Goal: Entertainment & Leisure: Consume media (video, audio)

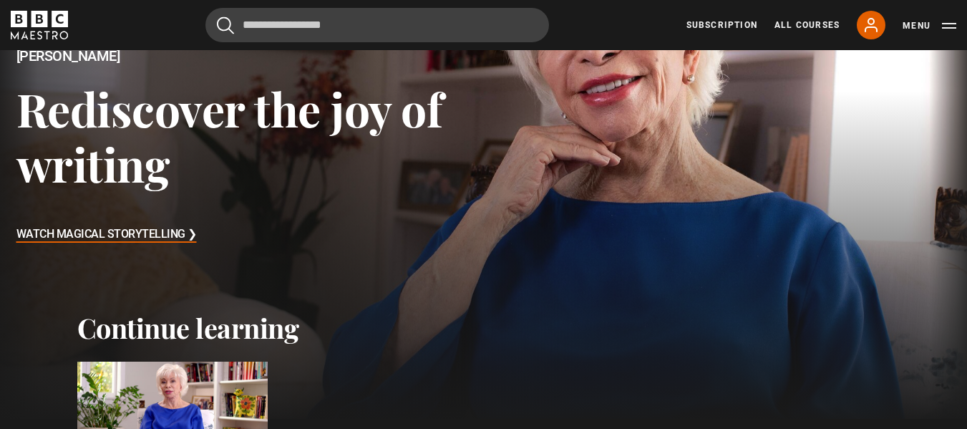
scroll to position [358, 0]
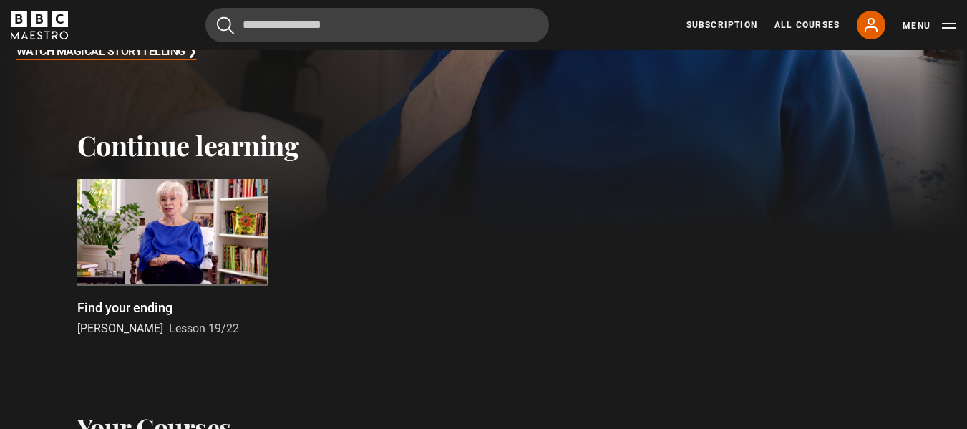
click at [179, 217] on div at bounding box center [172, 232] width 190 height 107
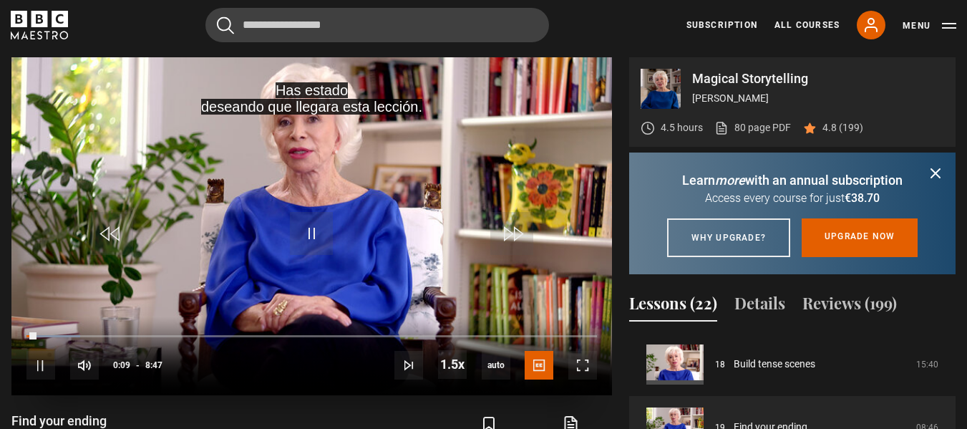
click at [361, 247] on video "Video Player" at bounding box center [311, 226] width 601 height 338
click at [579, 362] on span "Video Player" at bounding box center [582, 365] width 29 height 29
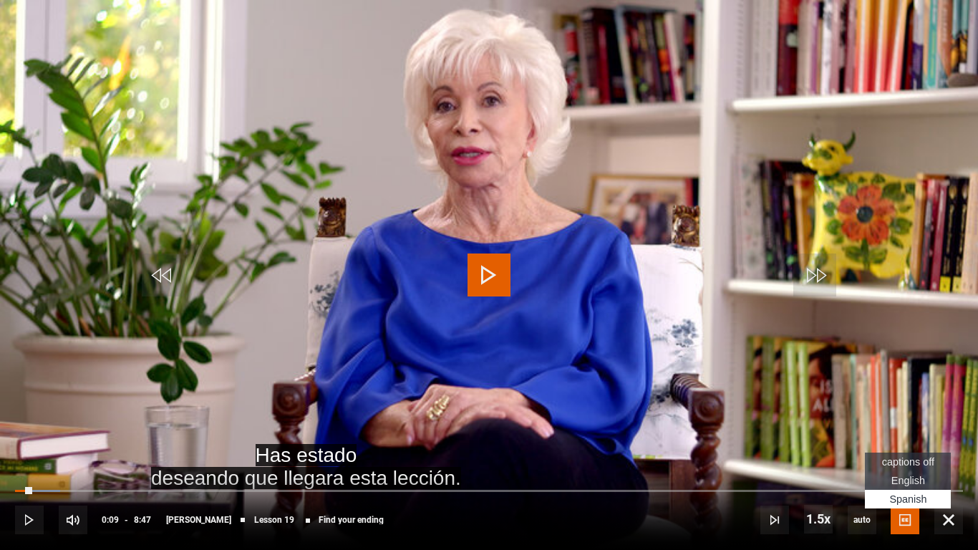
click at [904, 428] on span "Spanish Captions" at bounding box center [907, 498] width 37 height 11
click at [364, 233] on video "Video Player" at bounding box center [489, 275] width 978 height 550
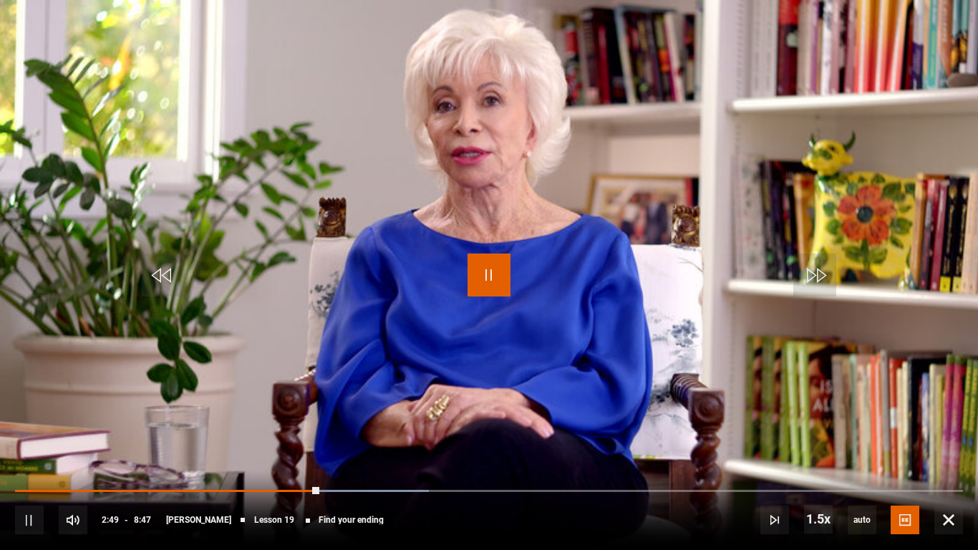
click at [505, 263] on span "Video Player" at bounding box center [488, 274] width 43 height 43
click at [465, 270] on video "Video Player" at bounding box center [489, 275] width 978 height 550
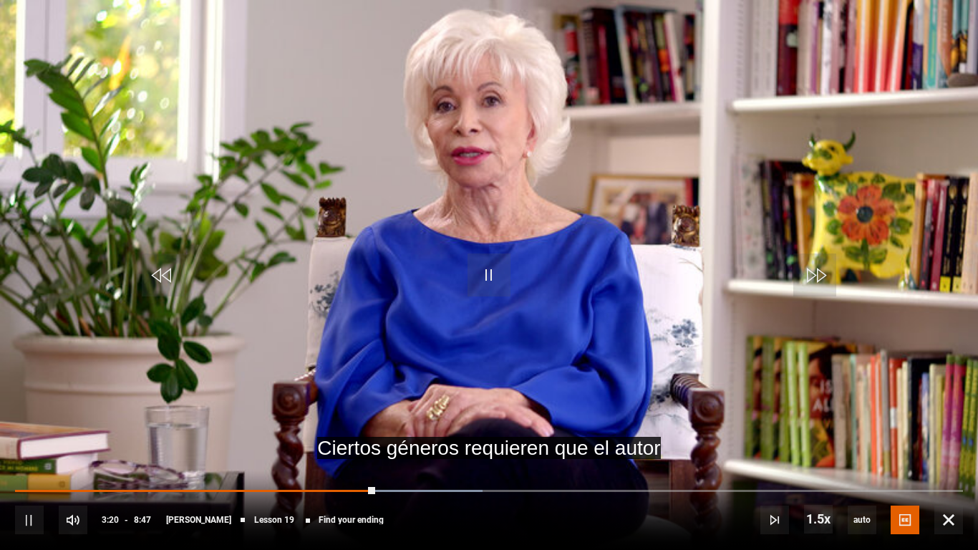
click at [461, 286] on video "Video Player" at bounding box center [489, 275] width 978 height 550
click at [478, 275] on span "Video Player" at bounding box center [488, 274] width 43 height 43
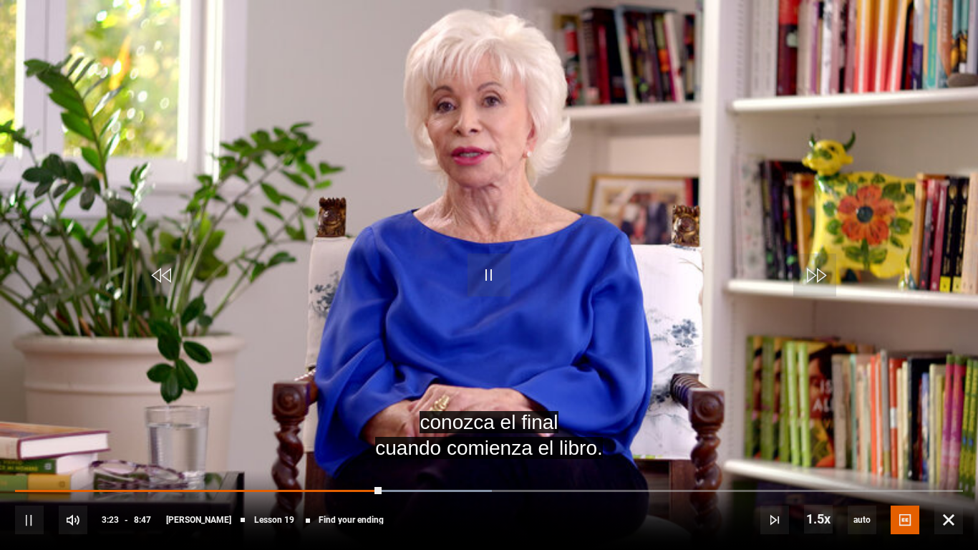
click at [464, 316] on video "Video Player" at bounding box center [489, 275] width 978 height 550
click at [462, 284] on video "Video Player" at bounding box center [489, 275] width 978 height 550
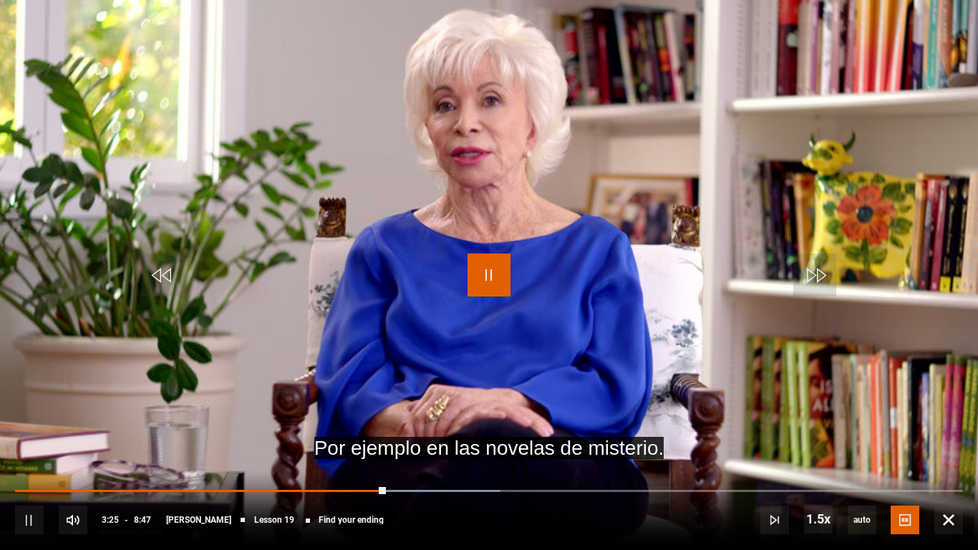
click at [483, 291] on span "Video Player" at bounding box center [488, 274] width 43 height 43
click at [495, 276] on span "Video Player" at bounding box center [488, 274] width 43 height 43
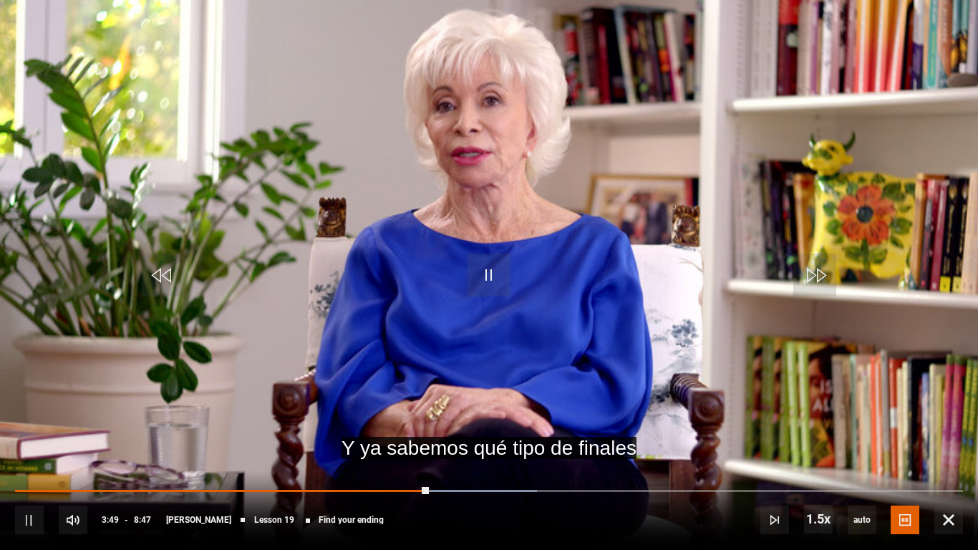
click at [399, 75] on video "Video Player" at bounding box center [489, 275] width 978 height 550
click at [393, 126] on video "Video Player" at bounding box center [489, 275] width 978 height 550
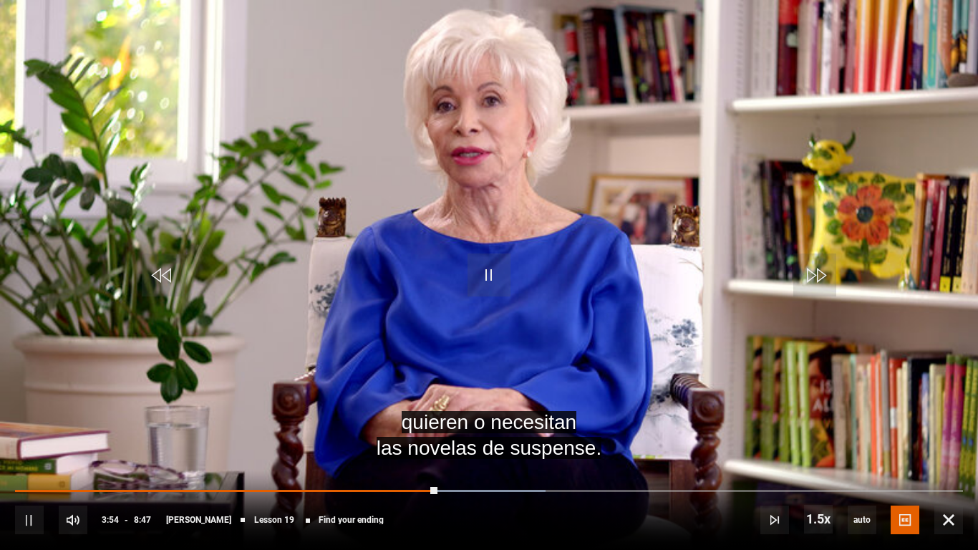
click at [348, 107] on video "Video Player" at bounding box center [489, 275] width 978 height 550
click at [391, 162] on video "Video Player" at bounding box center [489, 275] width 978 height 550
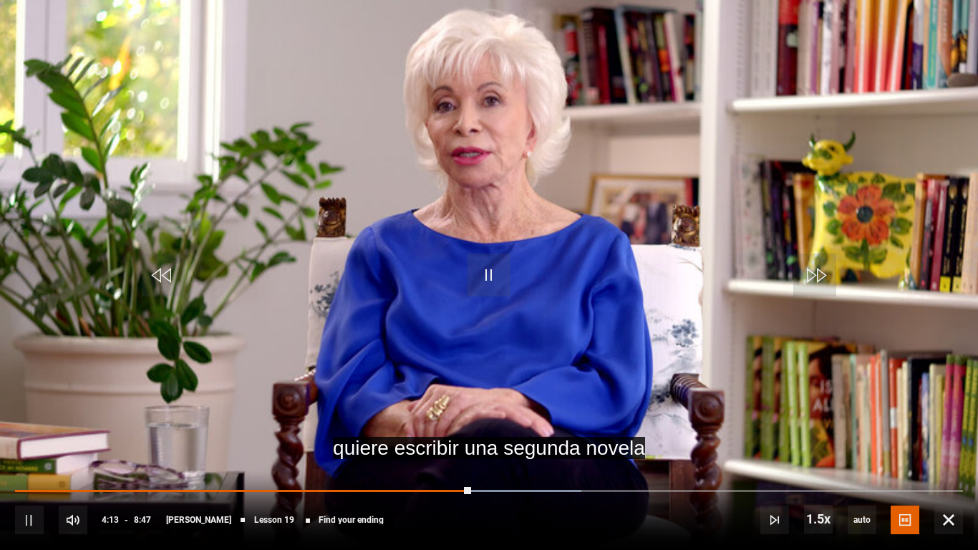
click at [432, 248] on video "Video Player" at bounding box center [489, 275] width 978 height 550
click at [479, 261] on span "Video Player" at bounding box center [488, 274] width 43 height 43
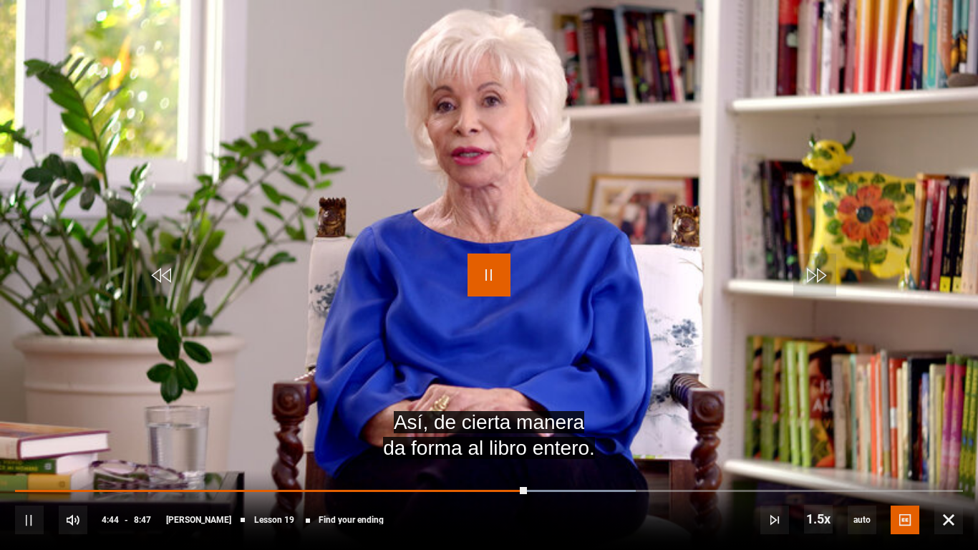
click at [489, 268] on span "Video Player" at bounding box center [488, 274] width 43 height 43
click at [710, 228] on video "Video Player" at bounding box center [489, 275] width 978 height 550
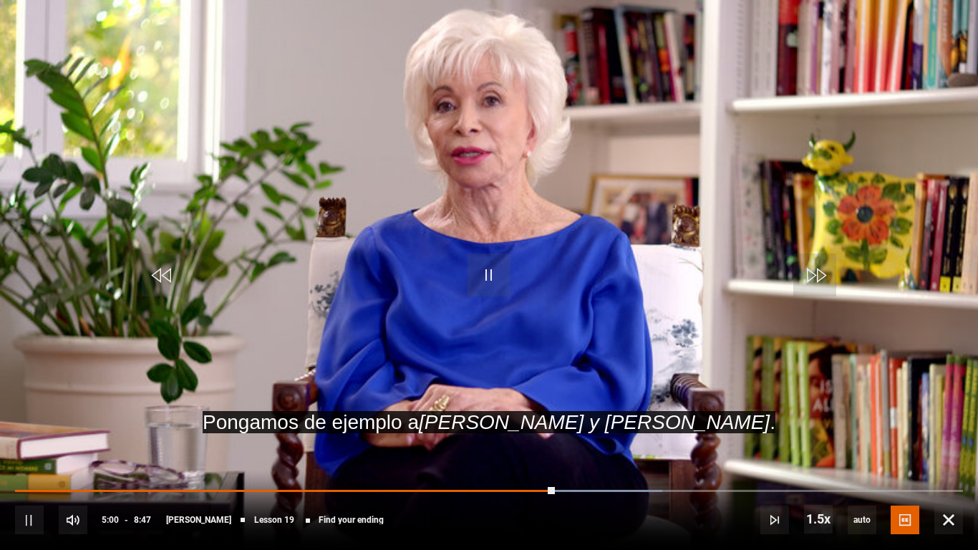
click at [489, 220] on video "Video Player" at bounding box center [489, 275] width 978 height 550
click at [502, 282] on span "Video Player" at bounding box center [488, 274] width 43 height 43
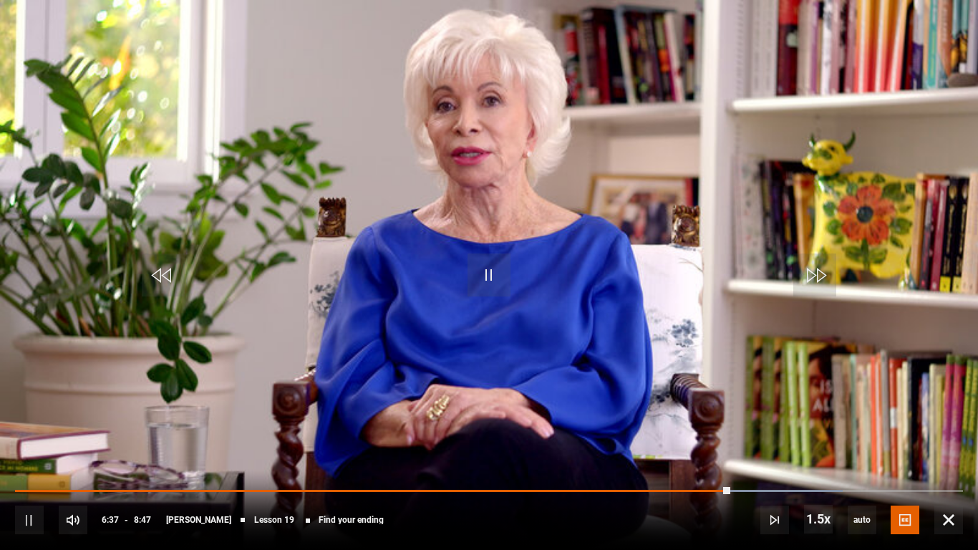
click at [428, 226] on video "Video Player" at bounding box center [489, 275] width 978 height 550
drag, startPoint x: 489, startPoint y: 276, endPoint x: 535, endPoint y: 73, distance: 208.6
click at [490, 273] on span "Video Player" at bounding box center [488, 274] width 43 height 43
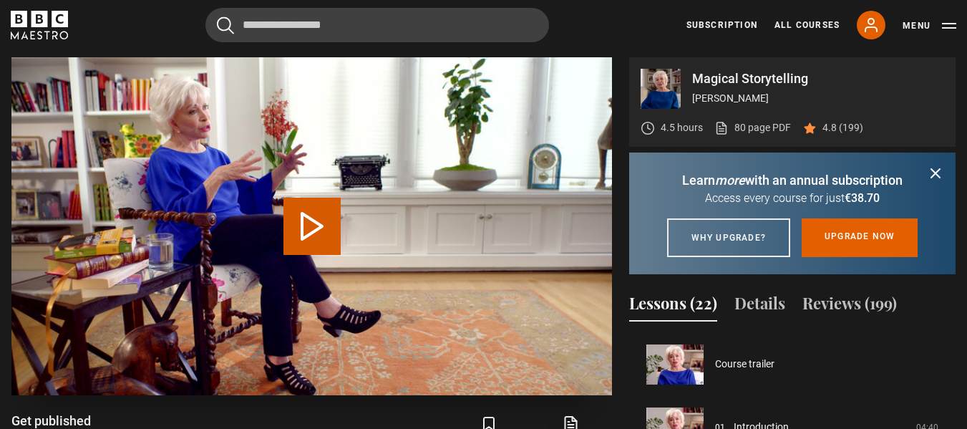
scroll to position [1176, 0]
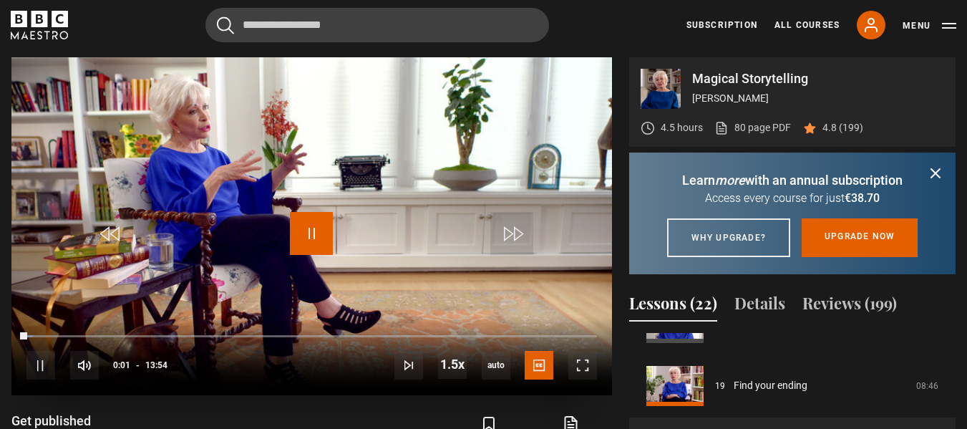
click at [309, 219] on span "Video Player" at bounding box center [311, 233] width 43 height 43
click at [384, 148] on video "Video Player" at bounding box center [311, 226] width 601 height 338
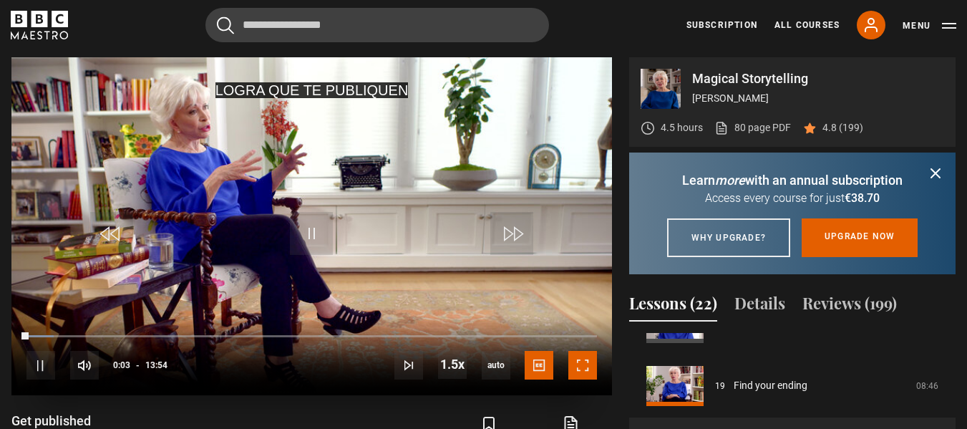
click at [591, 373] on span "Video Player" at bounding box center [582, 365] width 29 height 29
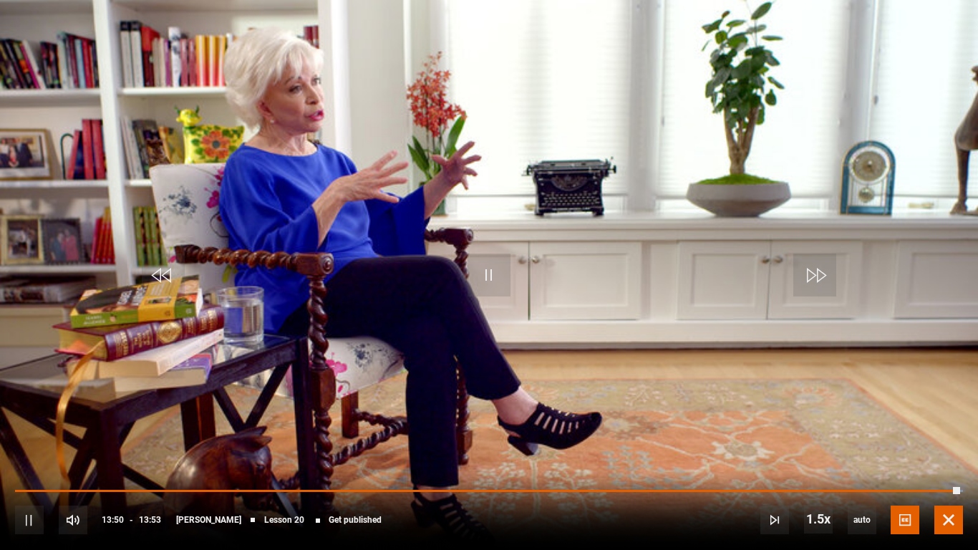
click at [951, 428] on span "Video Player" at bounding box center [948, 519] width 29 height 29
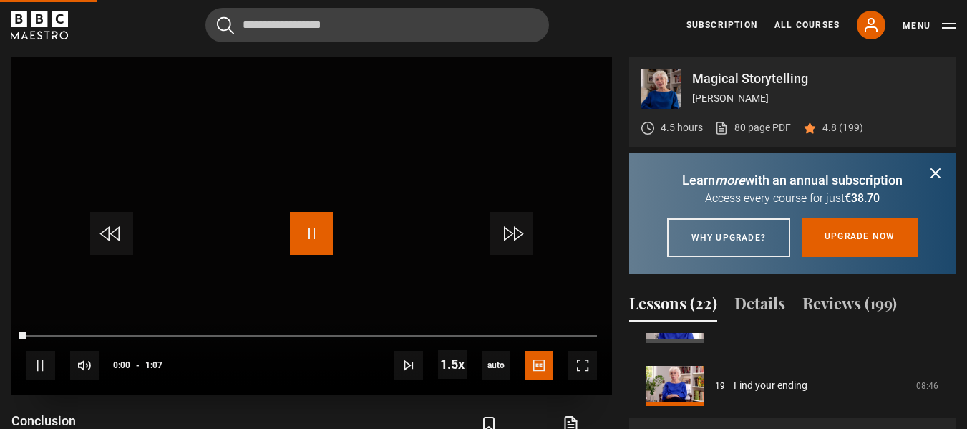
click at [329, 227] on span "Video Player" at bounding box center [311, 233] width 43 height 43
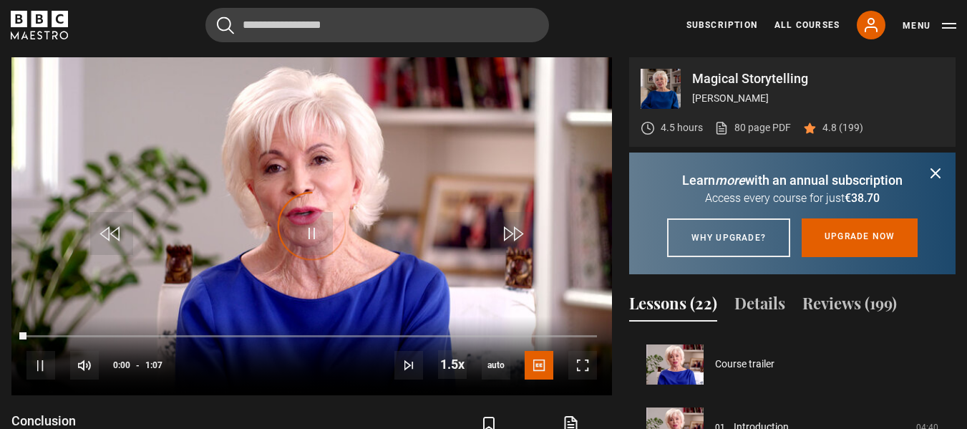
scroll to position [1176, 0]
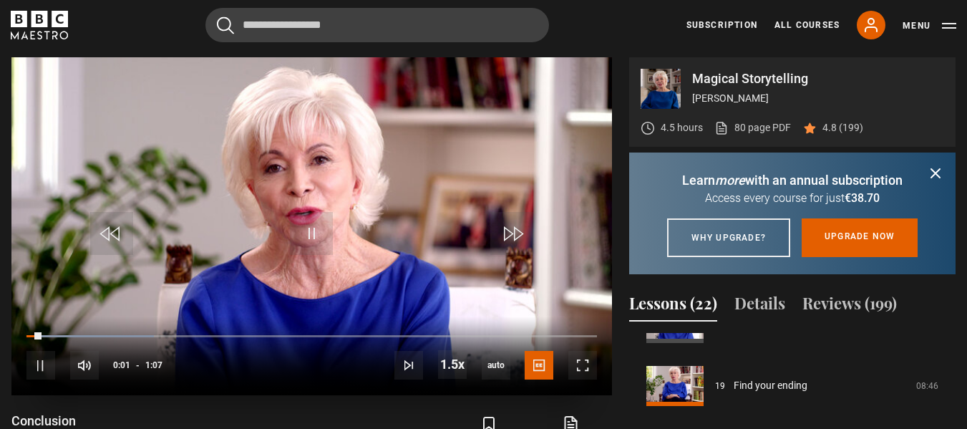
click at [286, 237] on video "Video Player" at bounding box center [311, 226] width 601 height 338
